Goal: Transaction & Acquisition: Purchase product/service

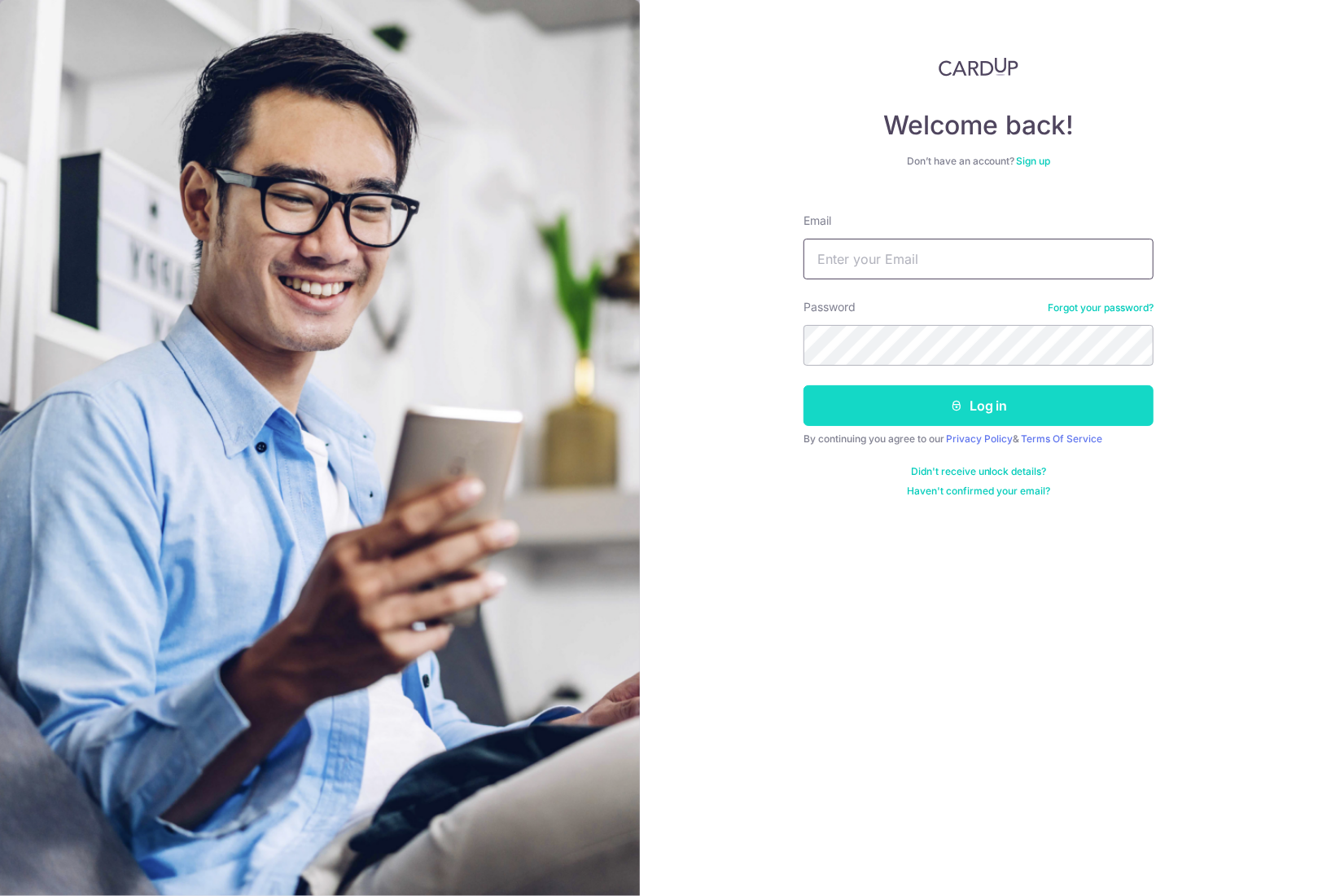
type input "[EMAIL_ADDRESS][DOMAIN_NAME]"
click at [935, 407] on button "Log in" at bounding box center [978, 405] width 350 height 41
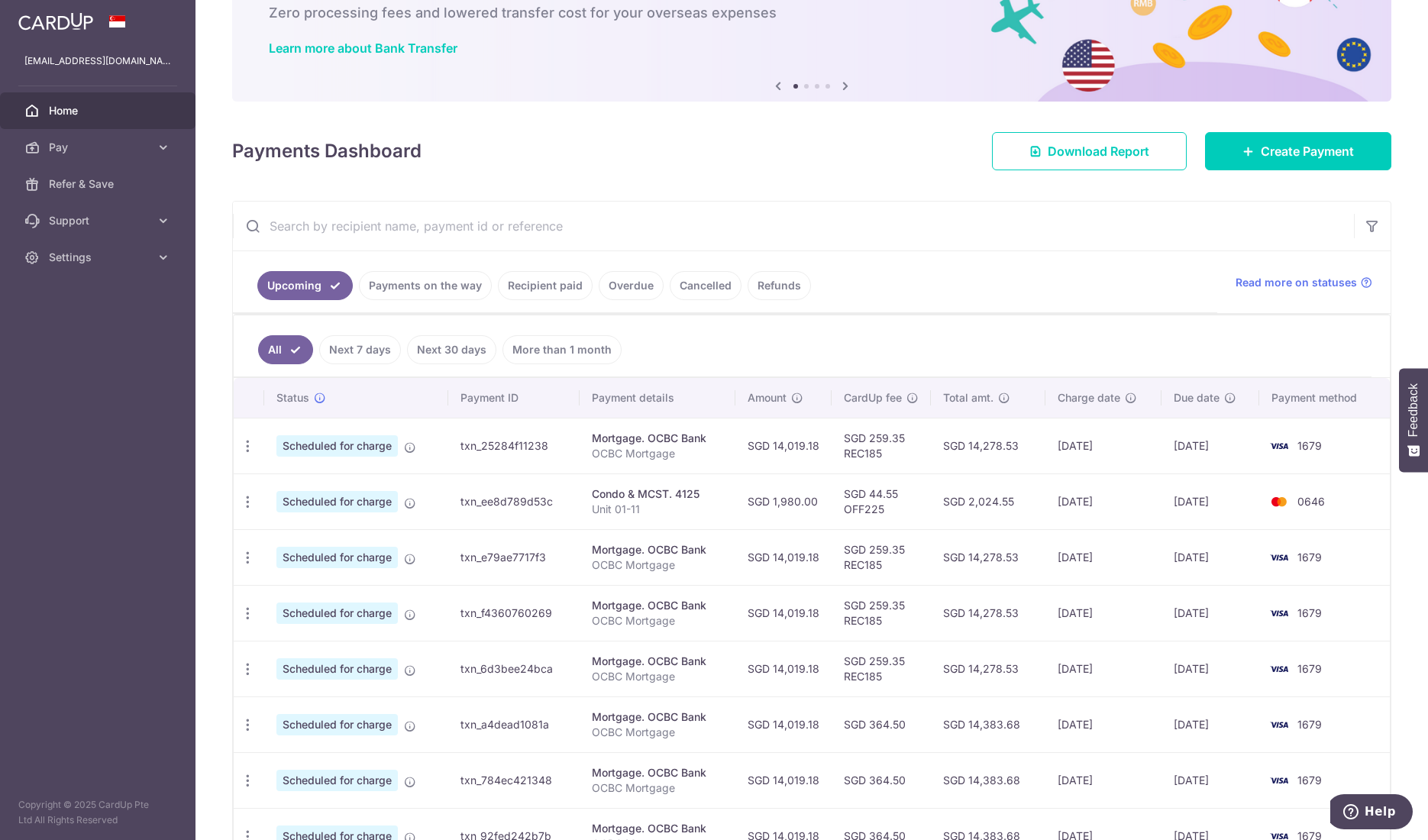
scroll to position [229, 0]
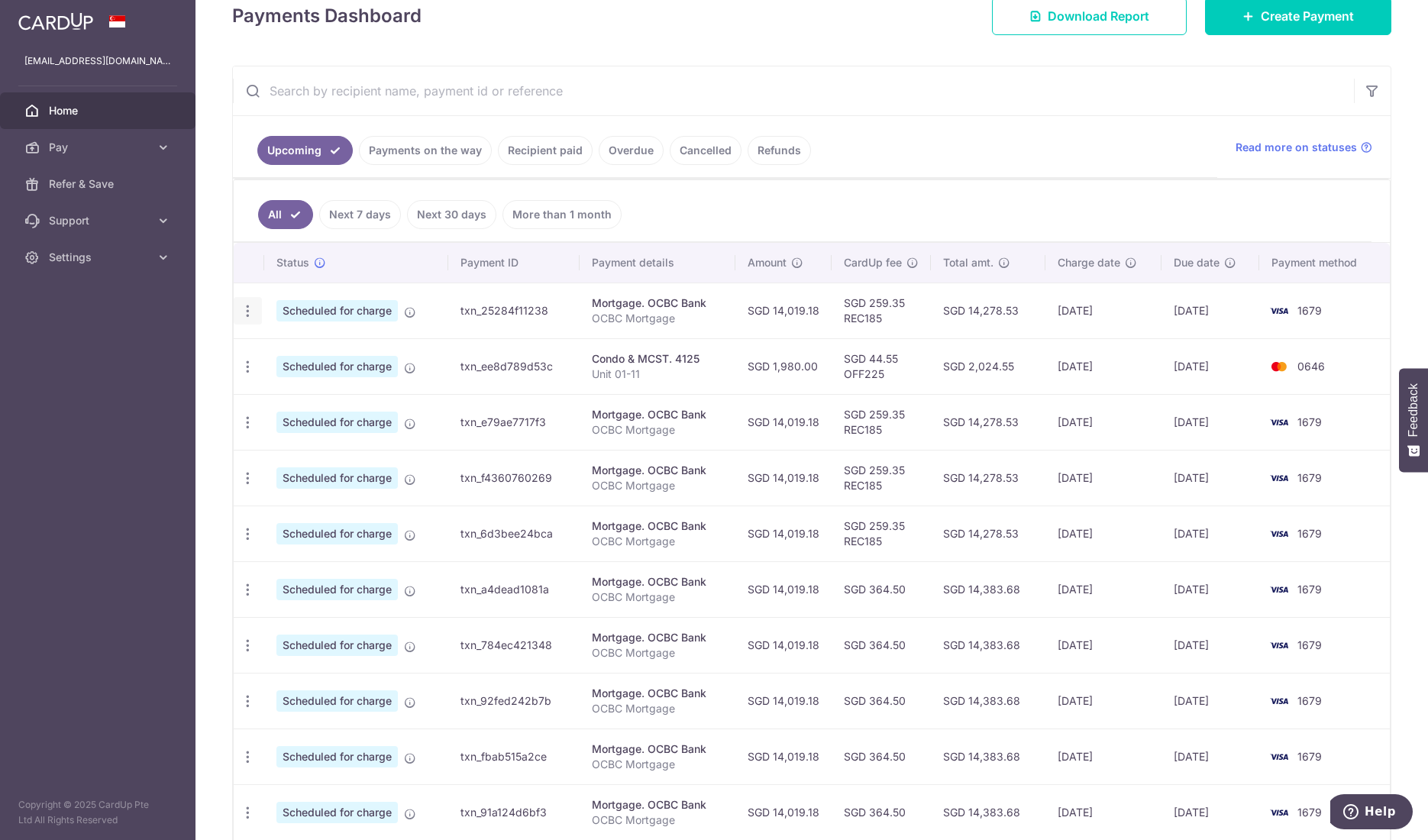
click at [241, 308] on icon "button" at bounding box center [248, 312] width 16 height 16
click at [295, 351] on span "Update payment" at bounding box center [329, 353] width 104 height 18
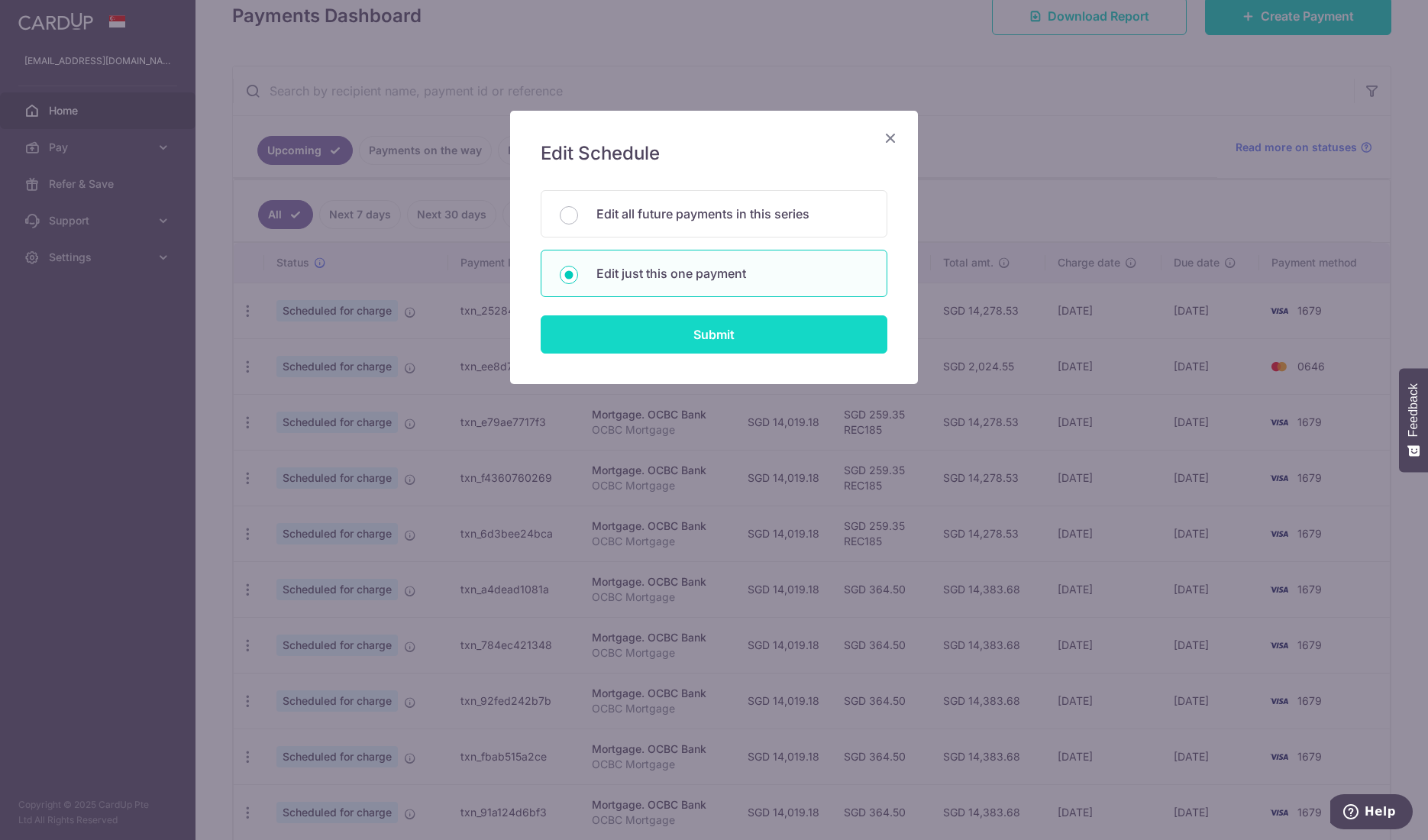
click at [660, 333] on input "Submit" at bounding box center [714, 334] width 347 height 38
radio input "true"
type input "14,019.18"
type input "27/10/2025"
type input "OCBC Mortgage"
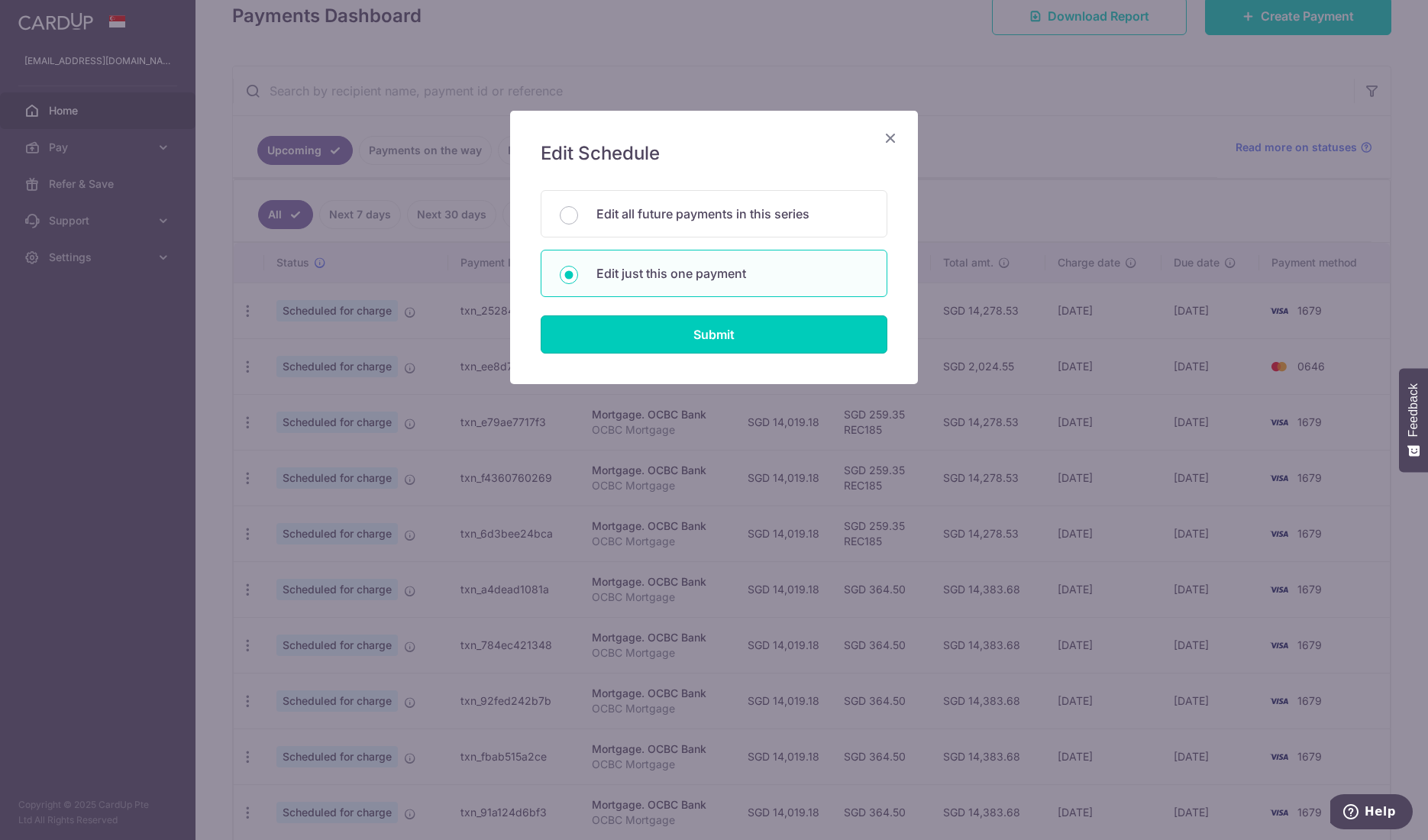
type input "REC185"
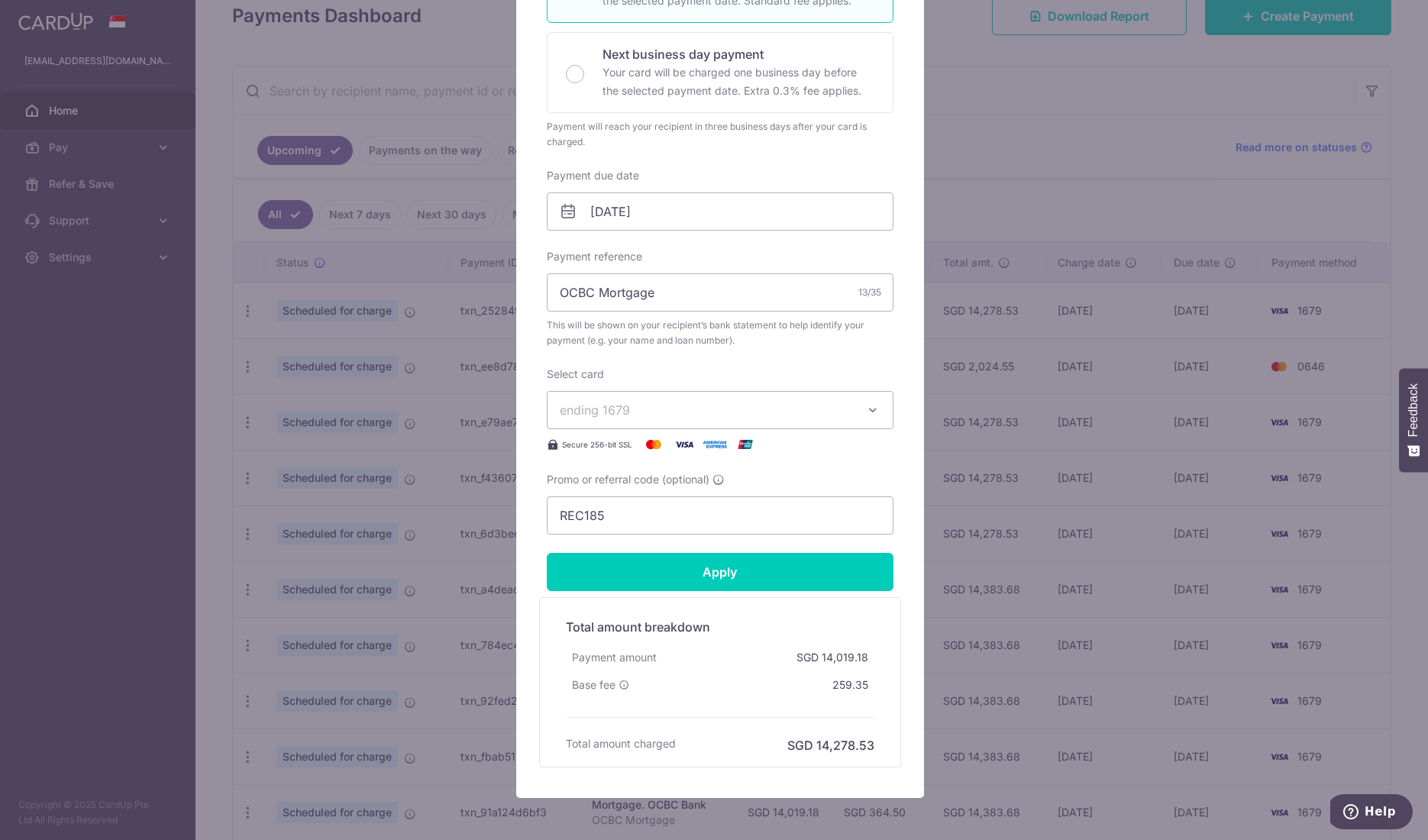
scroll to position [305, 0]
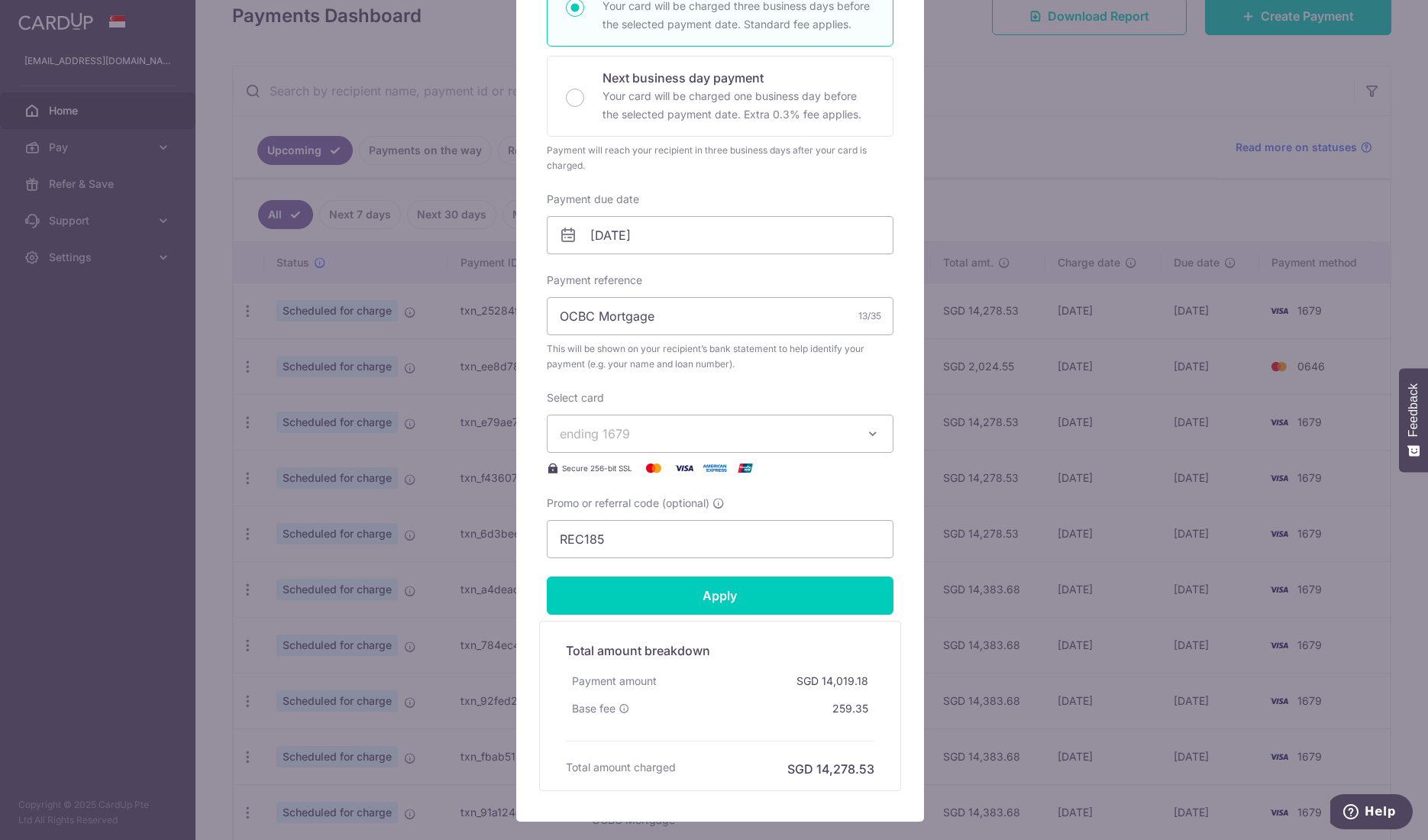
click at [729, 433] on span "ending 1679" at bounding box center [706, 433] width 293 height 18
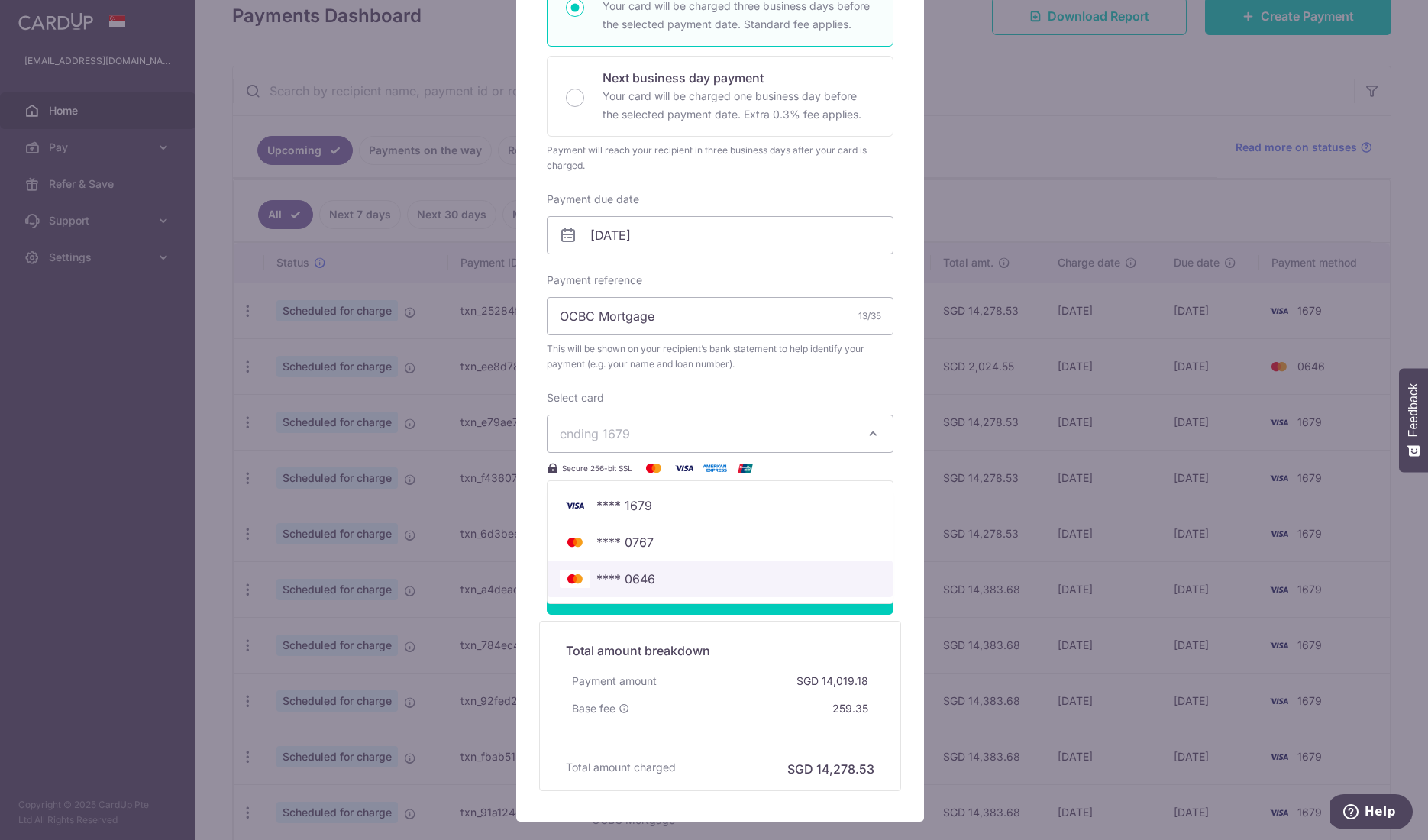
click at [678, 573] on span "**** 0646" at bounding box center [720, 578] width 321 height 18
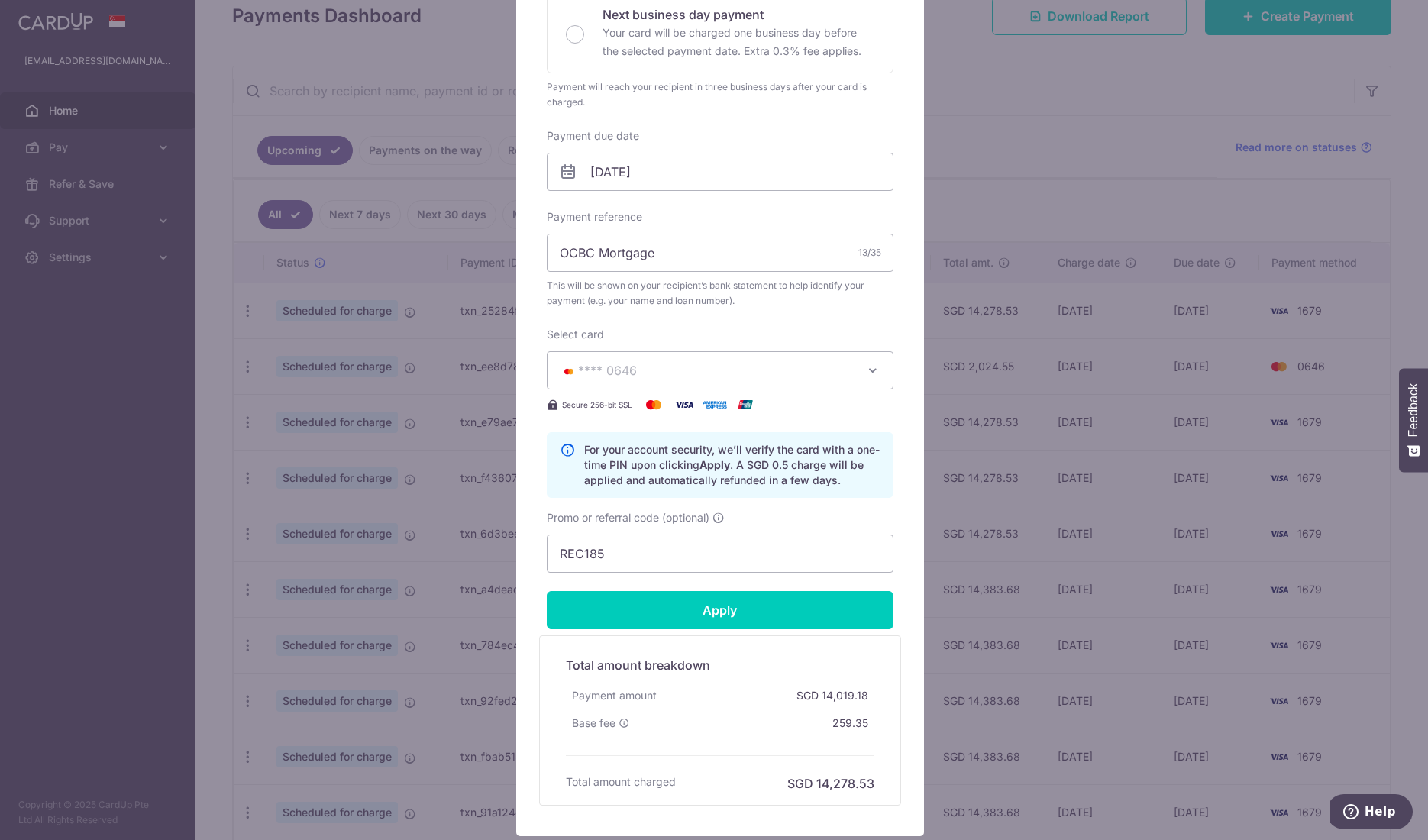
scroll to position [458, 0]
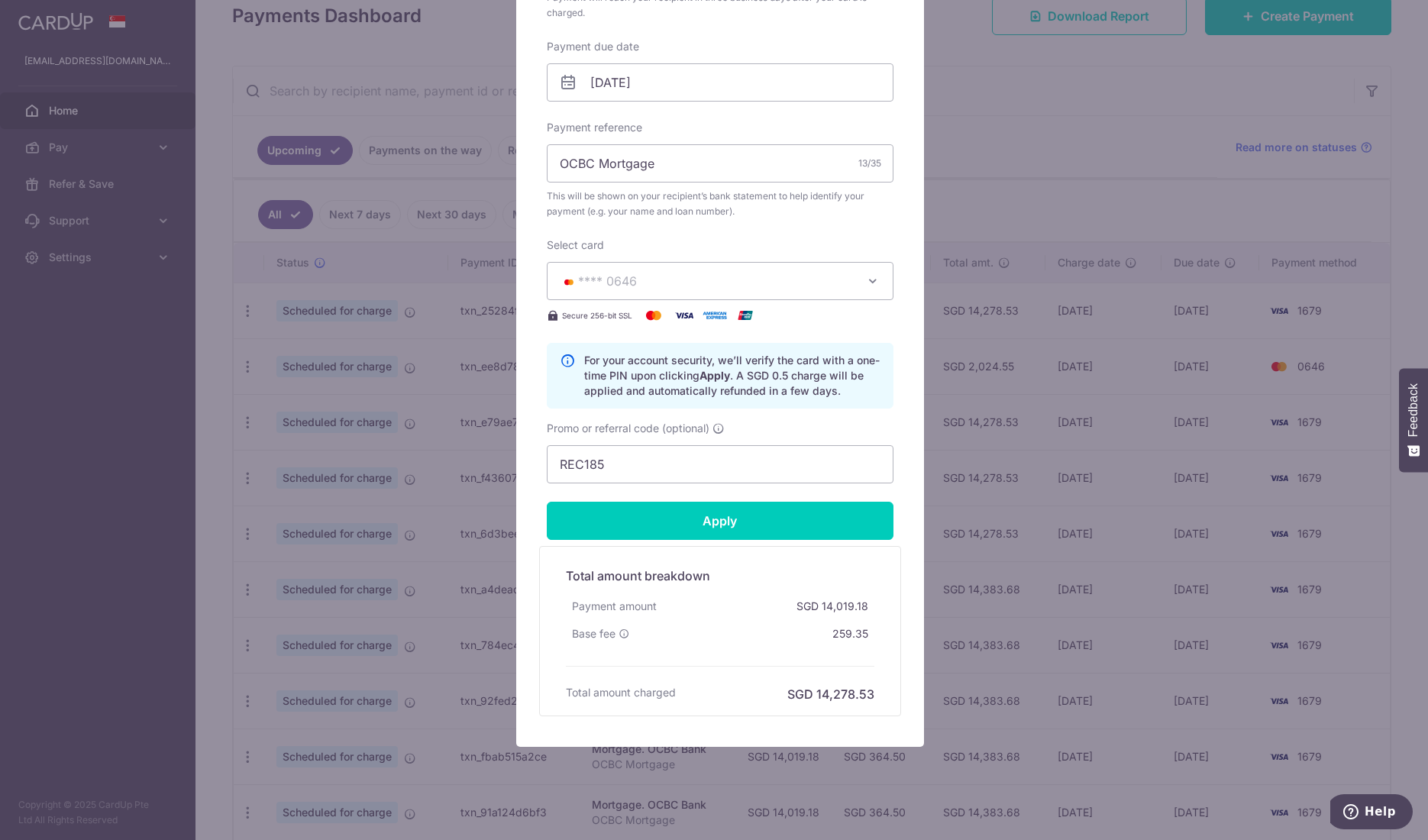
click at [732, 538] on form "By clicking apply, you will make changes to all payments to OCBC Bank scheduled…" at bounding box center [720, 214] width 347 height 1002
click at [732, 526] on input "Apply" at bounding box center [720, 520] width 347 height 38
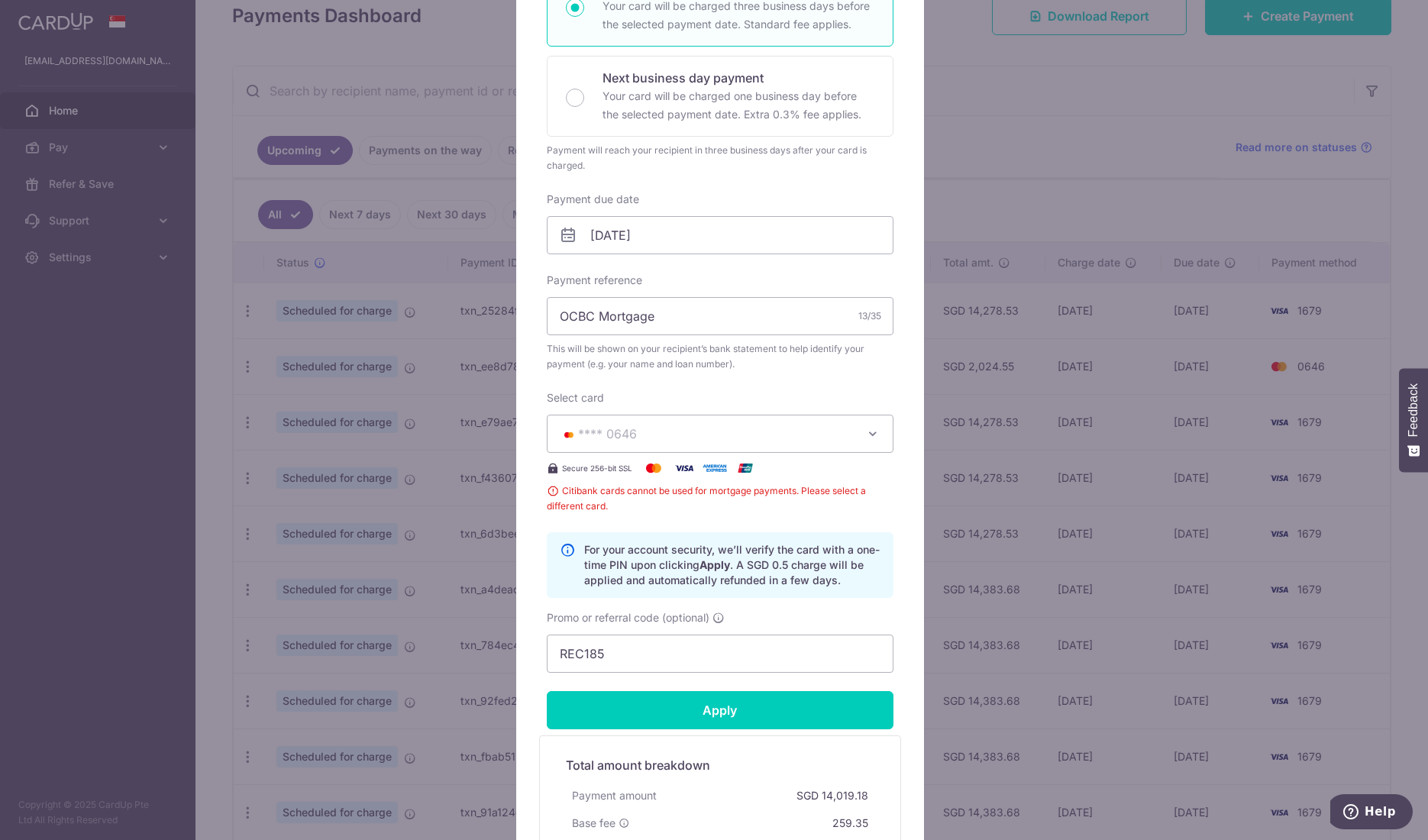
scroll to position [0, 0]
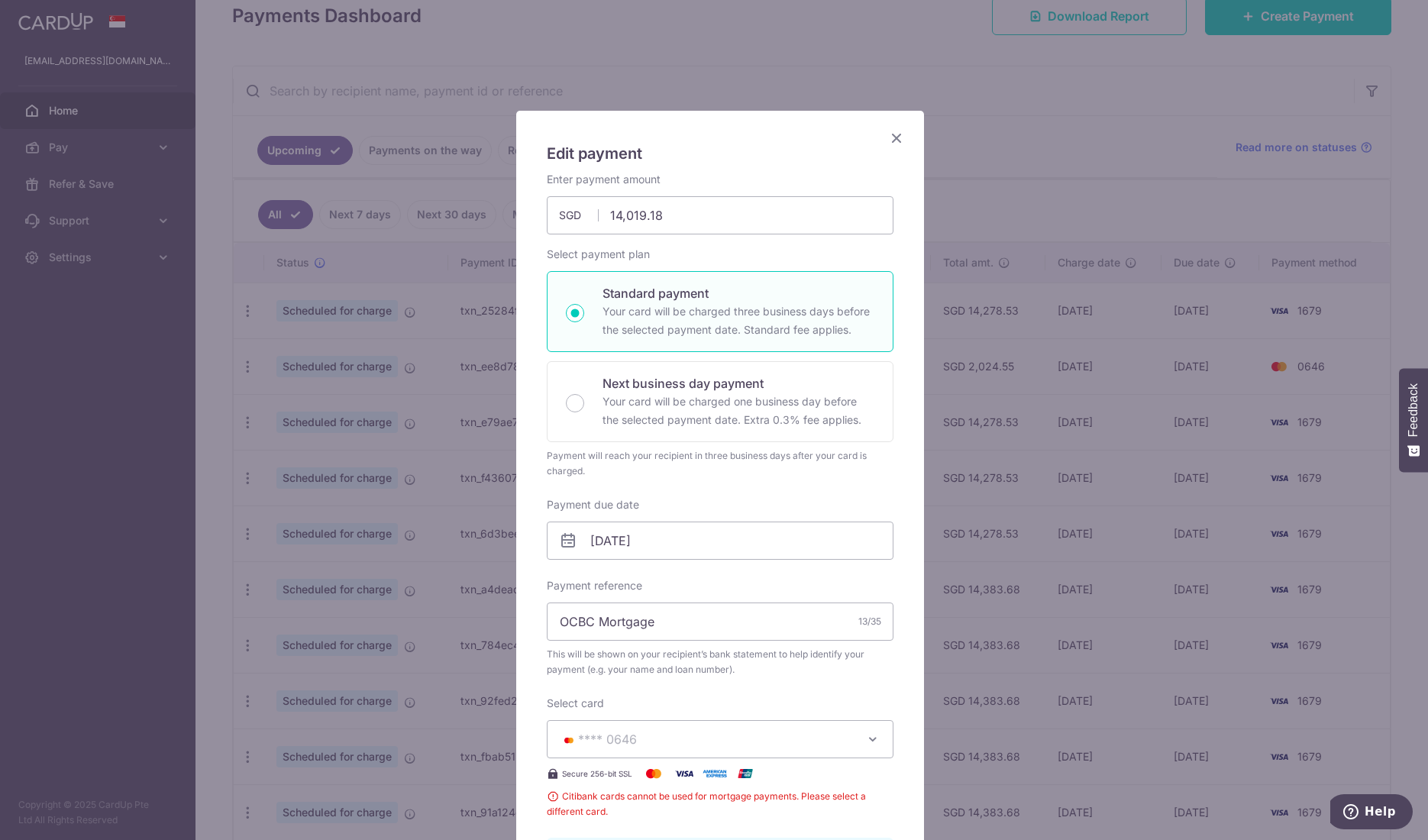
click at [892, 138] on icon "Close" at bounding box center [897, 137] width 18 height 19
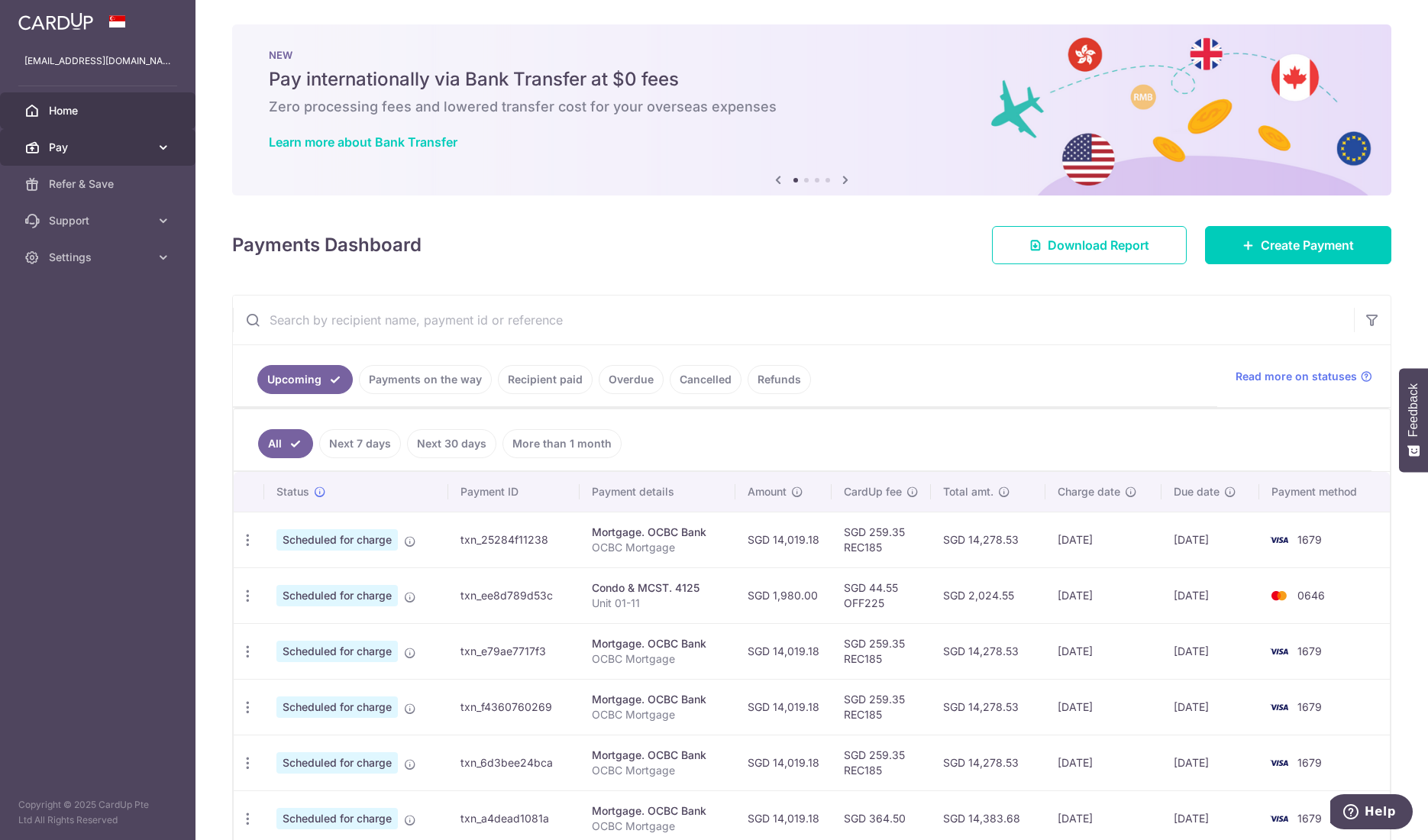
click at [88, 147] on span "Pay" at bounding box center [99, 147] width 101 height 16
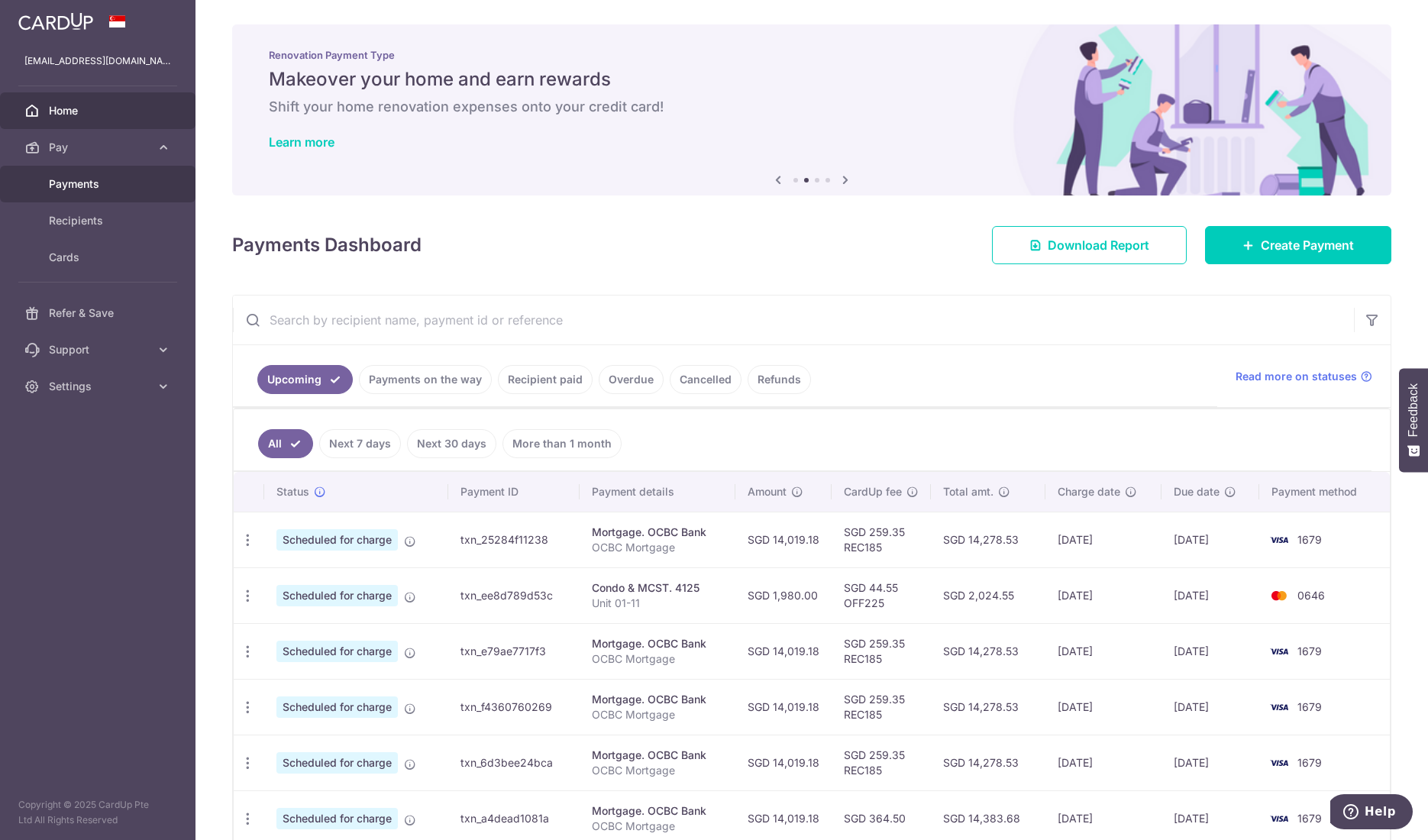
click at [98, 195] on link "Payments" at bounding box center [97, 184] width 196 height 37
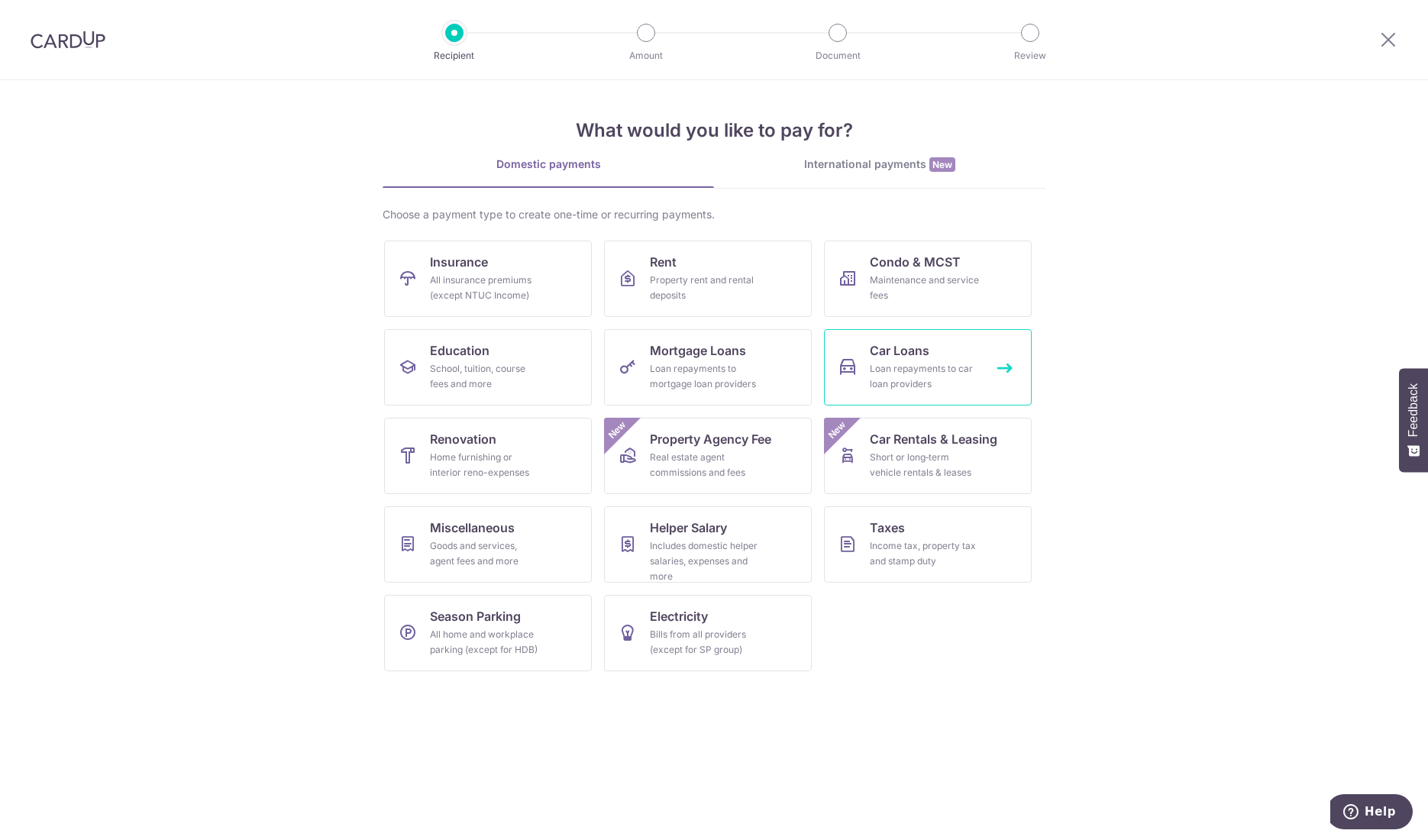
click at [944, 384] on div "Loan repayments to car loan providers" at bounding box center [925, 375] width 110 height 30
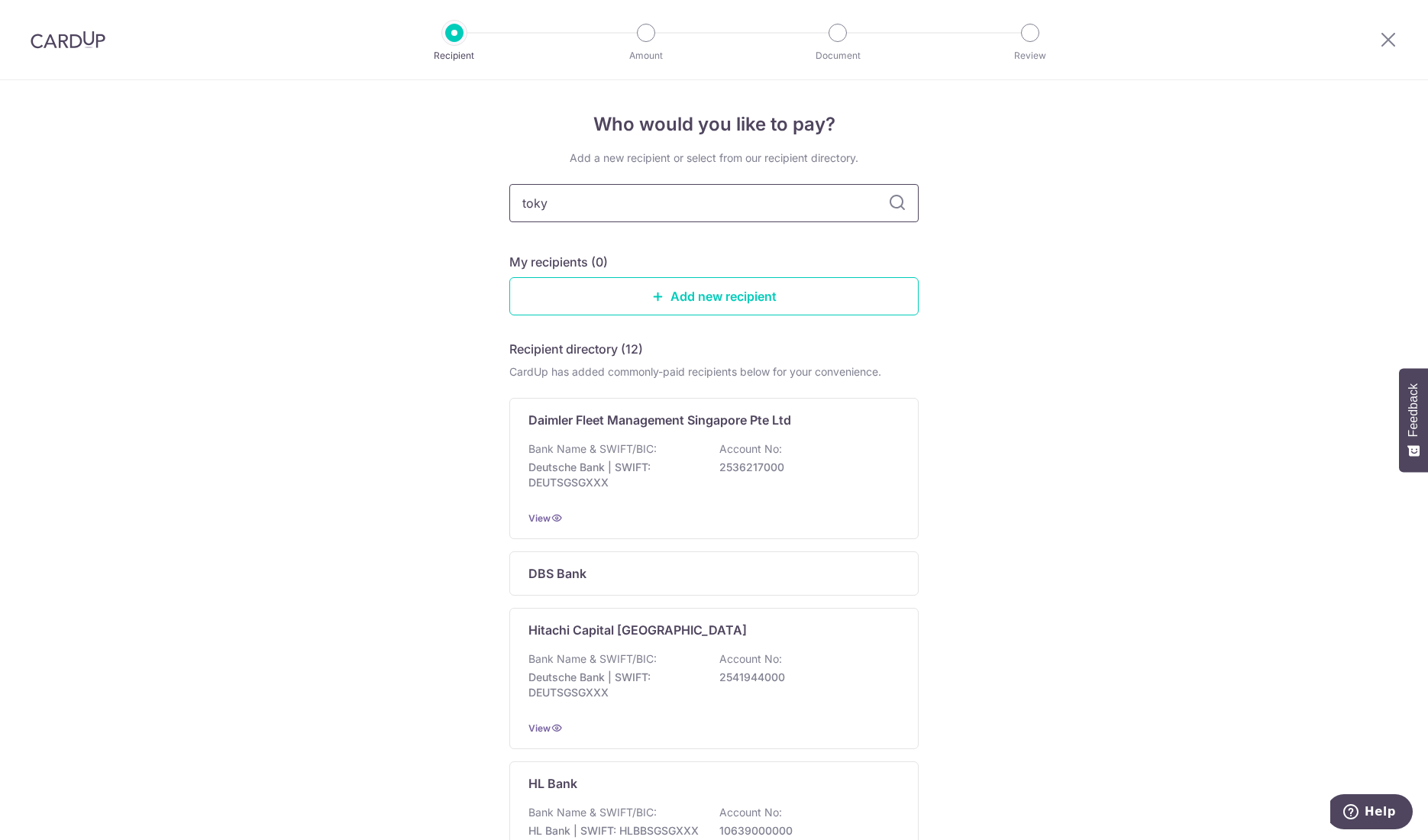
type input "tokyo"
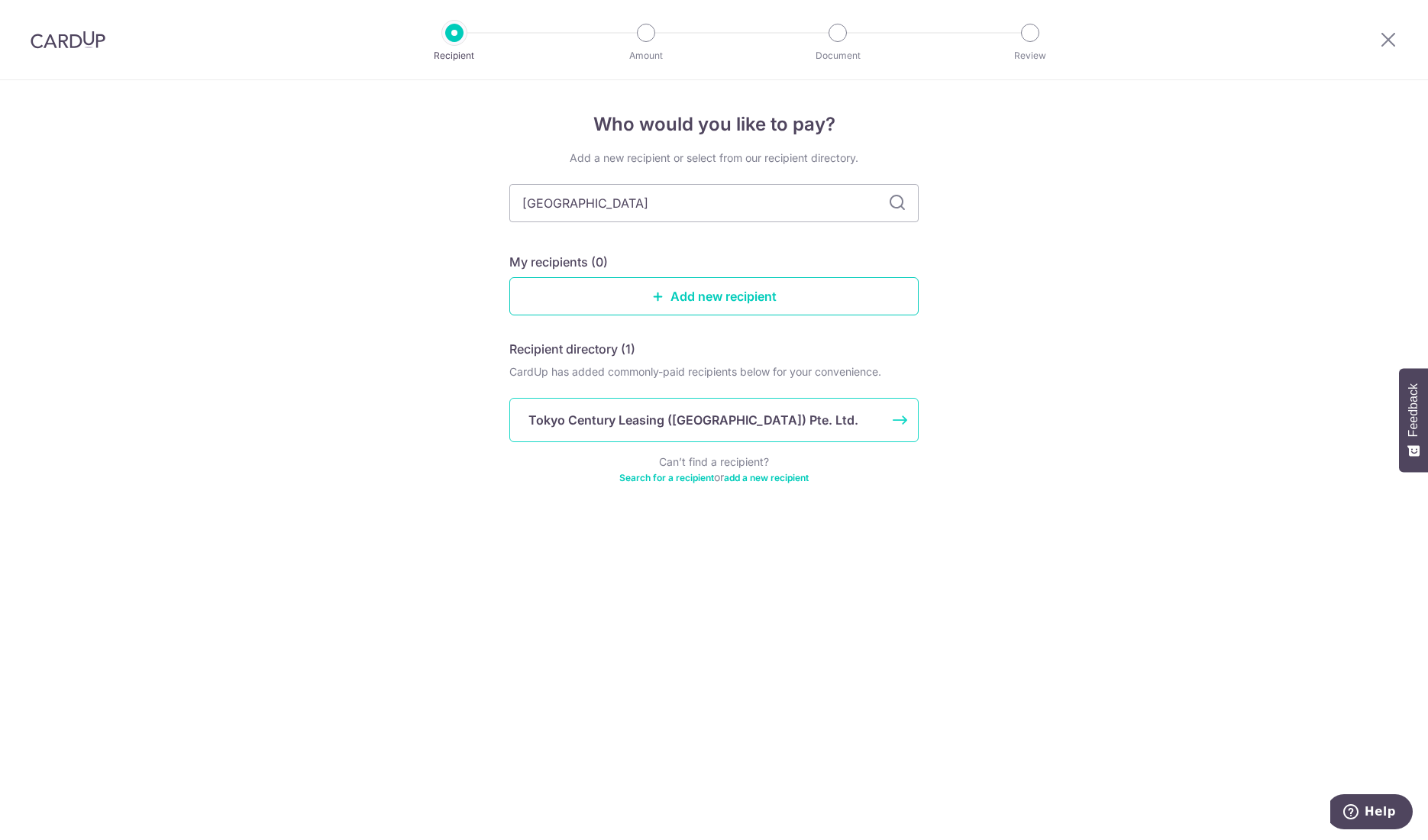
click at [706, 437] on div "Tokyo Century Leasing ([GEOGRAPHIC_DATA]) Pte. Ltd." at bounding box center [714, 420] width 409 height 44
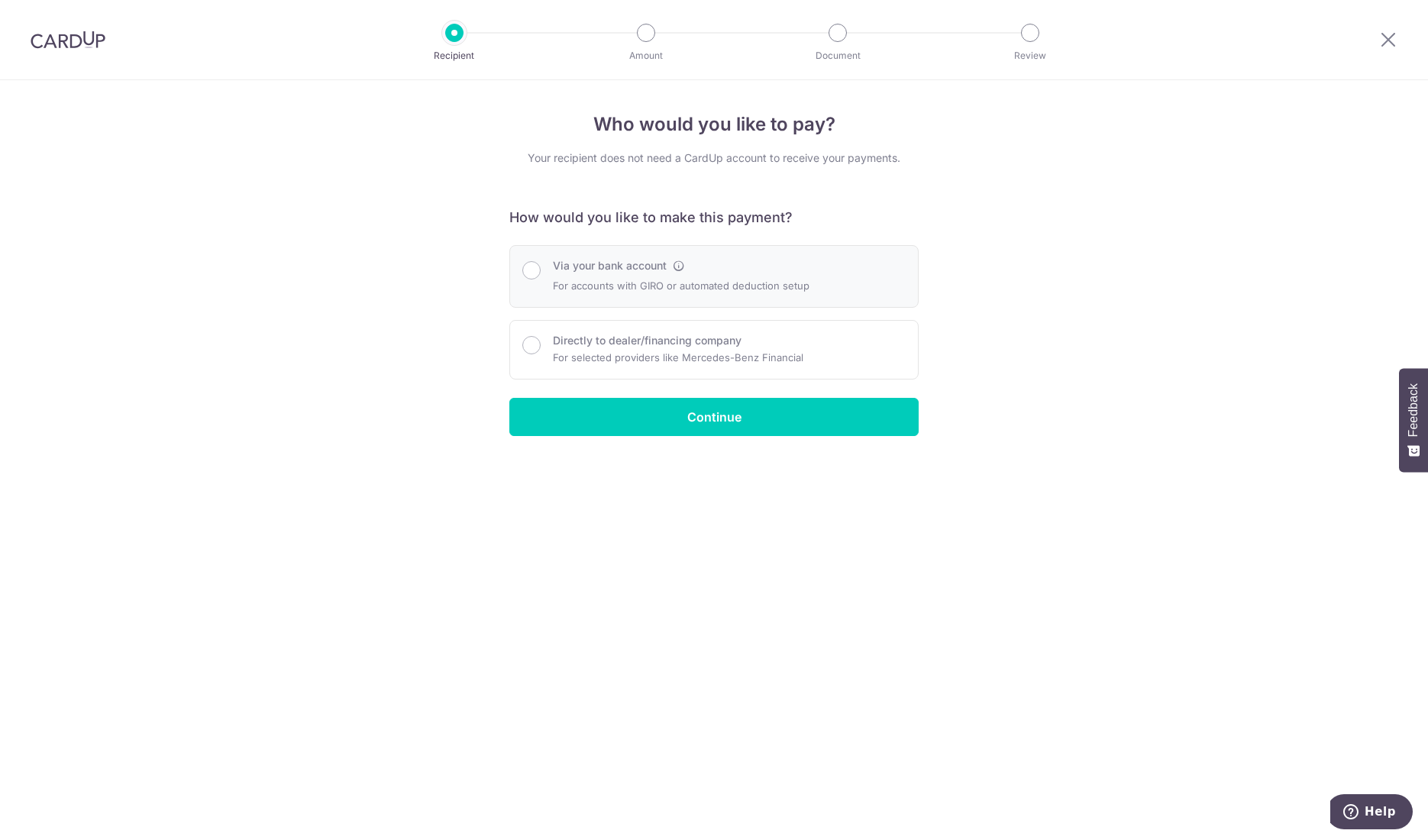
click at [579, 272] on label "Via your bank account" at bounding box center [610, 265] width 114 height 16
click at [541, 272] on input "Via your bank account" at bounding box center [531, 270] width 18 height 18
radio input "true"
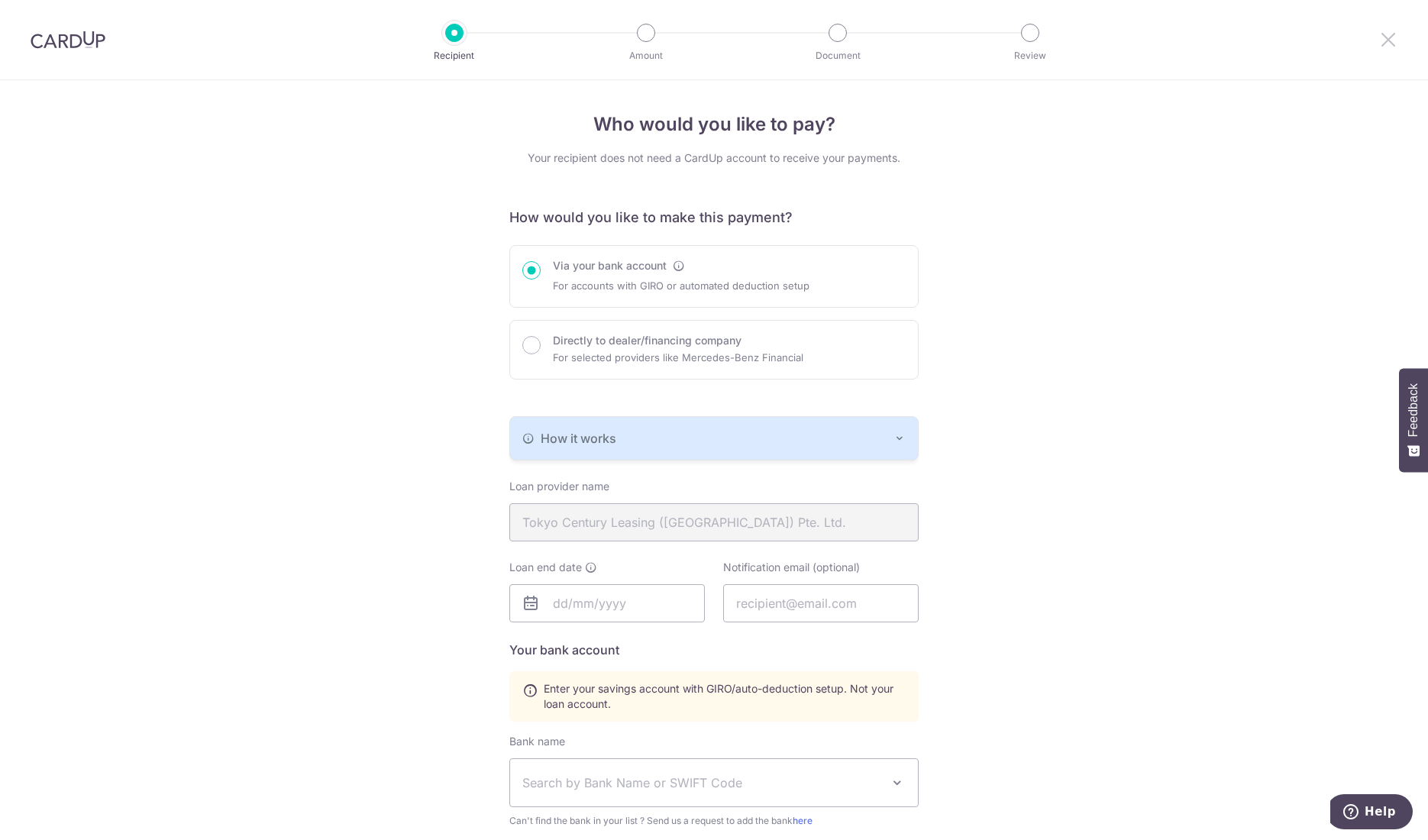
click at [1390, 39] on icon at bounding box center [1389, 38] width 18 height 19
